Goal: Task Accomplishment & Management: Manage account settings

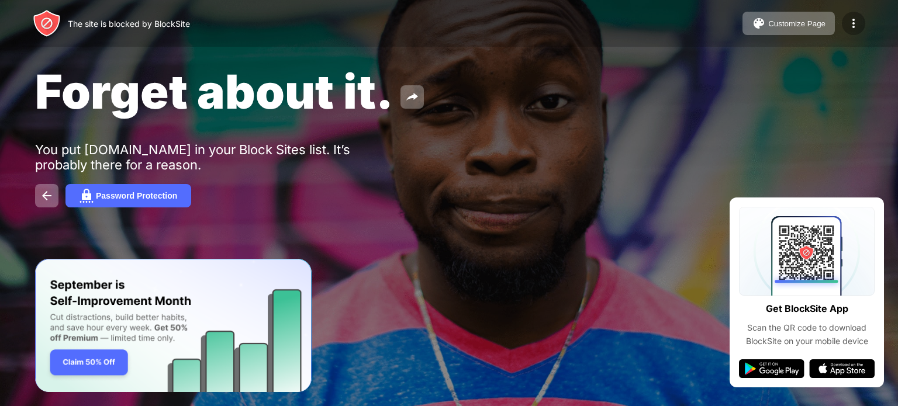
click at [854, 19] on img at bounding box center [854, 23] width 14 height 14
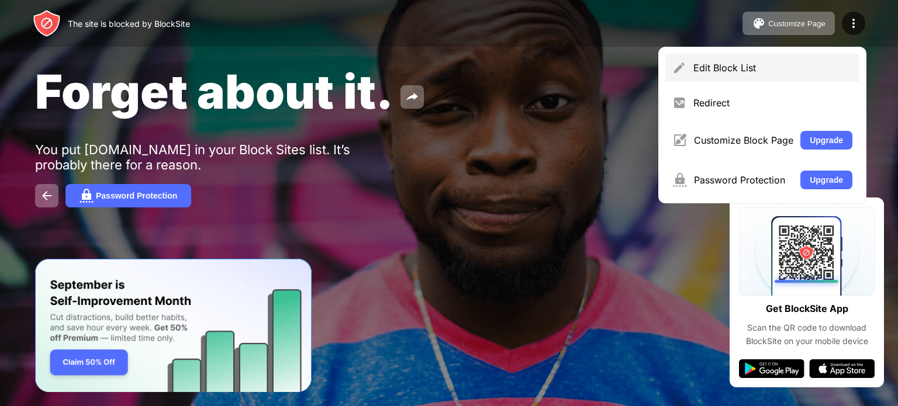
click at [730, 72] on div "Edit Block List" at bounding box center [772, 68] width 159 height 12
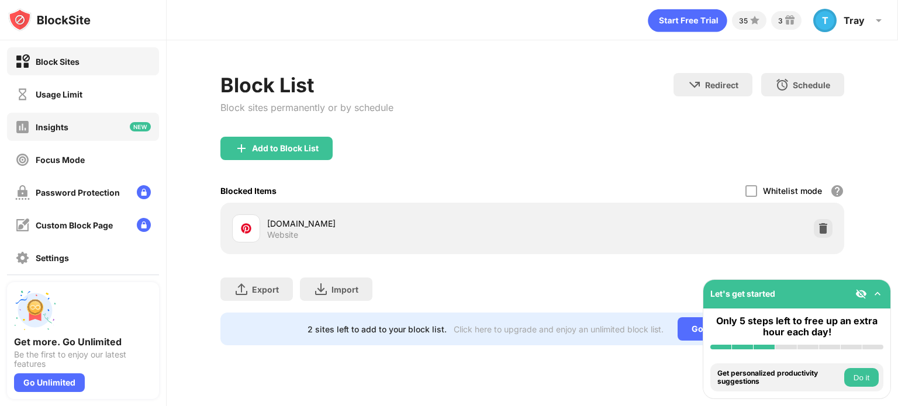
click at [87, 129] on div "Insights" at bounding box center [83, 127] width 152 height 28
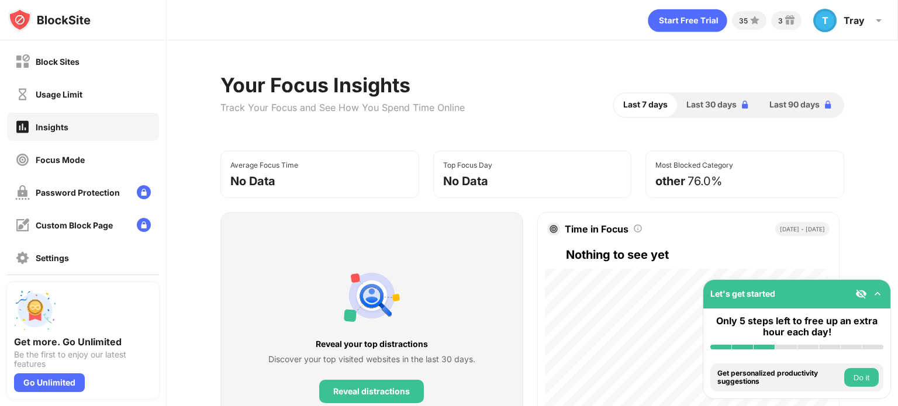
click at [89, 100] on div "Usage Limit" at bounding box center [83, 94] width 152 height 28
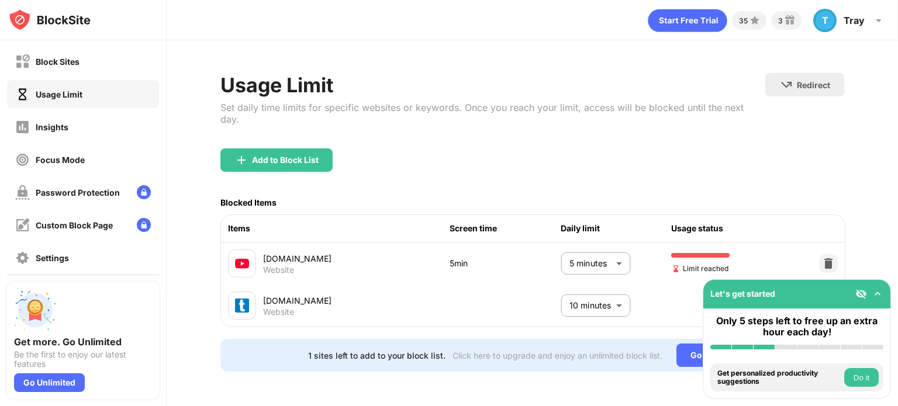
click at [613, 255] on body "Block Sites Usage Limit Insights Focus Mode Password Protection Custom Block Pa…" at bounding box center [449, 203] width 898 height 406
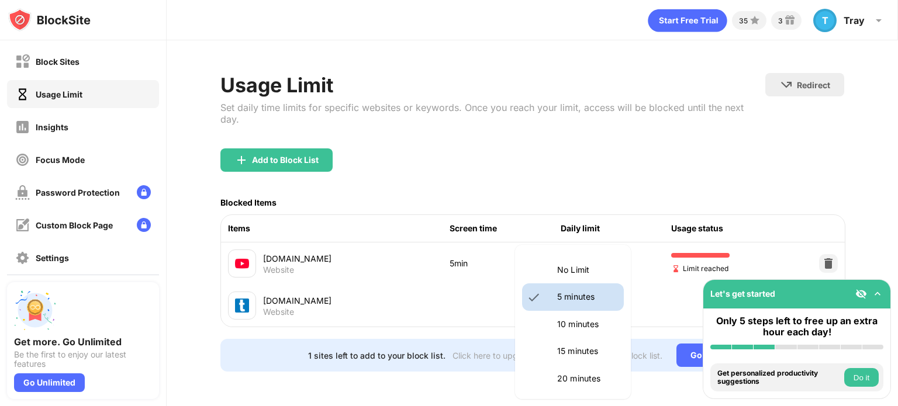
click at [583, 326] on p "10 minutes" at bounding box center [587, 324] width 60 height 13
type input "**"
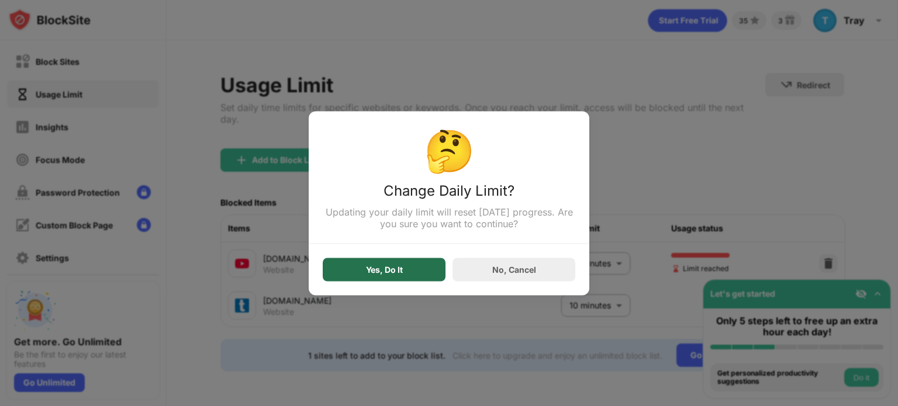
click at [395, 271] on div "Yes, Do It" at bounding box center [384, 269] width 37 height 9
